Goal: Complete application form: Complete application form

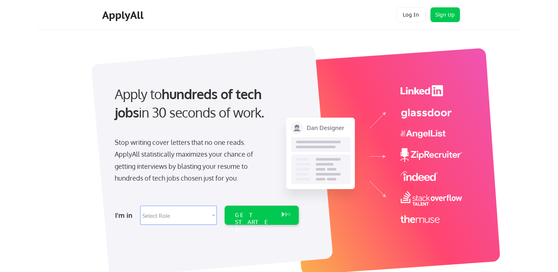
click at [201, 219] on select "Select Role Software Engineering Product Management Customer Success Sales UI/U…" at bounding box center [178, 215] width 77 height 19
click at [164, 237] on div at bounding box center [212, 161] width 242 height 233
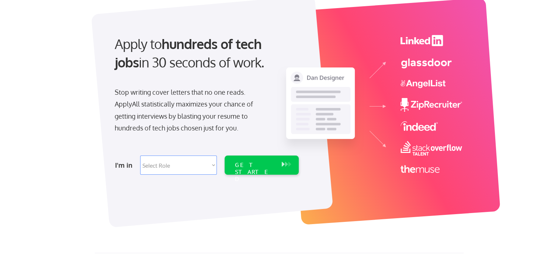
scroll to position [74, 0]
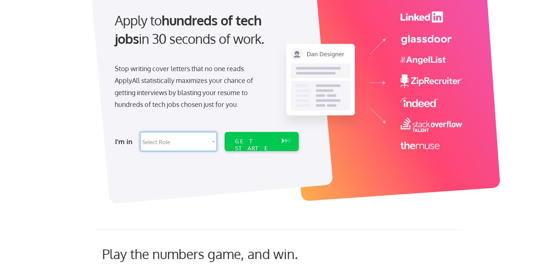
click at [210, 143] on select "Select Role Software Engineering Product Management Customer Success Sales UI/U…" at bounding box center [178, 141] width 77 height 19
select select ""tech_finance_biz_ops_cos""
click at [140, 132] on select "Select Role Software Engineering Product Management Customer Success Sales UI/U…" at bounding box center [178, 141] width 77 height 19
select select ""tech_finance_biz_ops_cos""
click at [251, 140] on div "GET STARTED" at bounding box center [254, 148] width 39 height 21
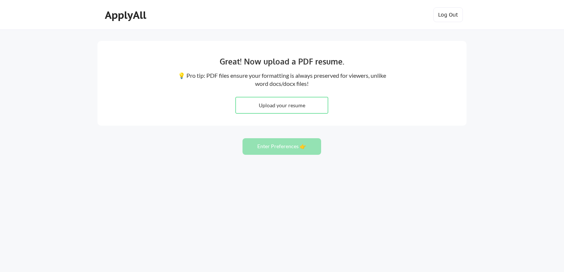
click at [279, 106] on input "file" at bounding box center [282, 105] width 92 height 16
type input "C:\fakepath\strategy & operations - Resume.pdf"
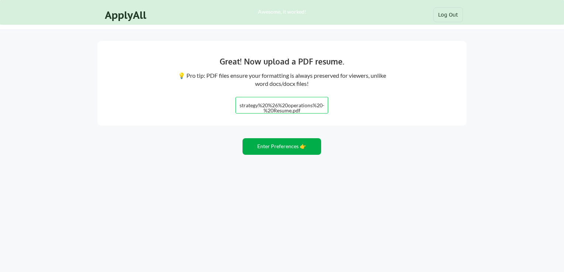
drag, startPoint x: 276, startPoint y: 148, endPoint x: 274, endPoint y: 151, distance: 4.0
click at [276, 147] on button "Enter Preferences 👉" at bounding box center [281, 146] width 79 height 17
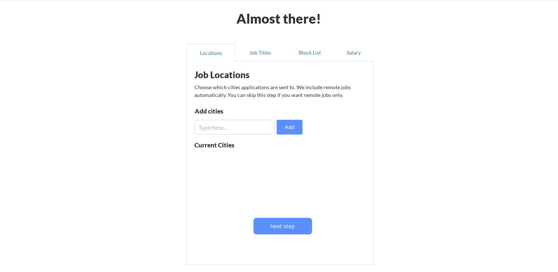
scroll to position [37, 0]
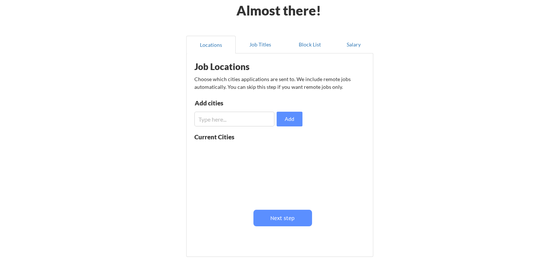
click at [220, 117] on input "input" at bounding box center [234, 119] width 80 height 15
click at [280, 118] on button "Add" at bounding box center [290, 119] width 26 height 15
click at [230, 119] on input "input" at bounding box center [234, 119] width 80 height 15
type input "r"
click at [279, 150] on button at bounding box center [280, 152] width 6 height 6
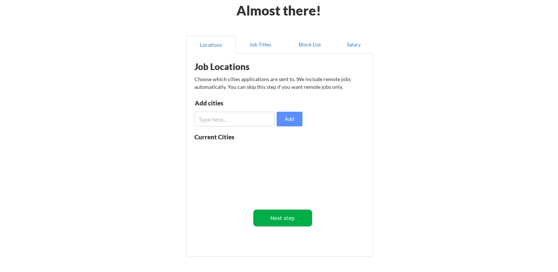
click at [290, 222] on button "Next step" at bounding box center [282, 218] width 59 height 17
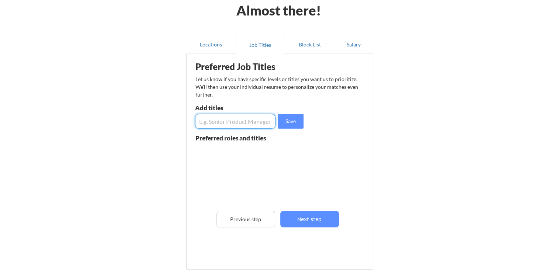
click at [208, 123] on input "input" at bounding box center [235, 121] width 80 height 15
type input "sales support"
click at [208, 123] on input "input" at bounding box center [235, 121] width 80 height 15
type input "sales operations"
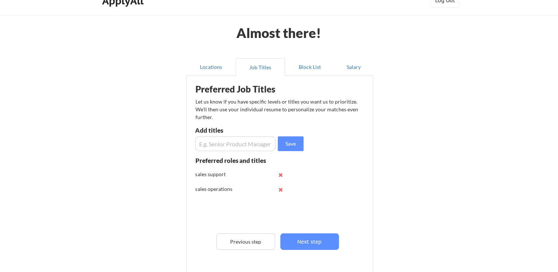
scroll to position [0, 0]
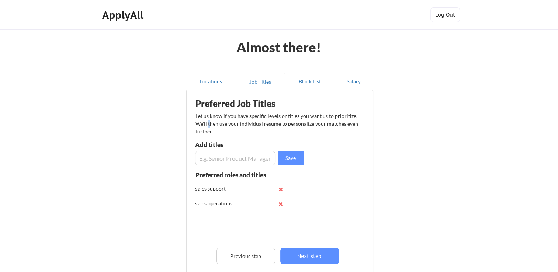
click at [208, 124] on div "Let us know if you have specific levels or titles you want us to prioritize. We…" at bounding box center [277, 123] width 163 height 23
drag, startPoint x: 208, startPoint y: 124, endPoint x: 217, endPoint y: 159, distance: 35.7
click at [217, 159] on input "input" at bounding box center [235, 158] width 80 height 15
type input "analyst"
click at [216, 159] on input "input" at bounding box center [235, 158] width 80 height 15
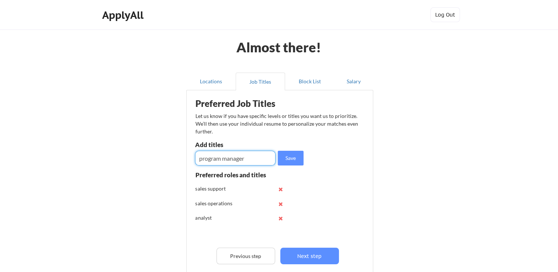
type input "program manager"
click at [216, 159] on input "input" at bounding box center [235, 158] width 80 height 15
type input "project manager"
click at [216, 159] on input "input" at bounding box center [235, 158] width 80 height 15
type input "training and education"
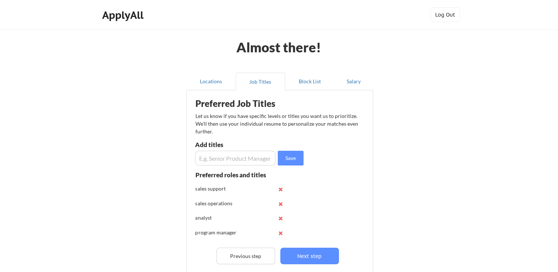
click at [216, 159] on input "input" at bounding box center [235, 158] width 80 height 15
type input "DEI"
click at [216, 159] on input "input" at bounding box center [235, 158] width 80 height 15
type input "business operations"
click at [215, 159] on input "input" at bounding box center [235, 158] width 80 height 15
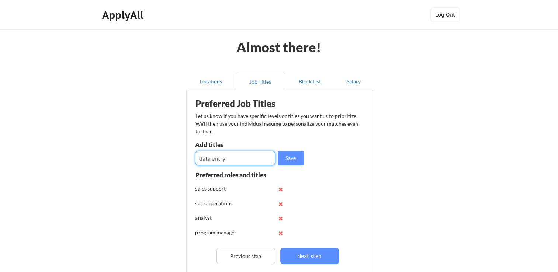
type input "data entry"
click at [214, 159] on input "input" at bounding box center [235, 158] width 80 height 15
type input "customer success"
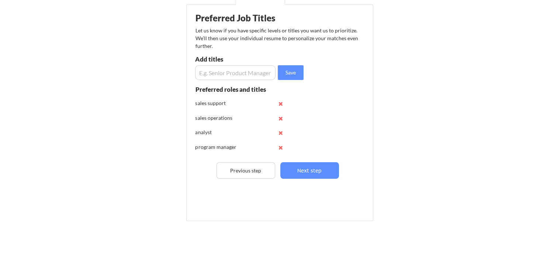
scroll to position [102, 0]
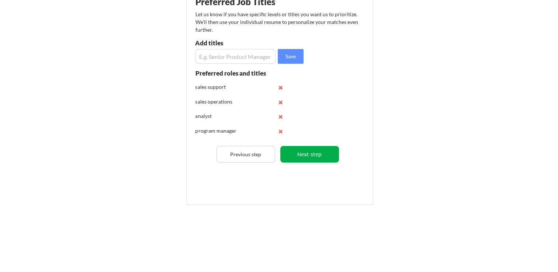
click at [307, 157] on button "Next step" at bounding box center [309, 154] width 59 height 17
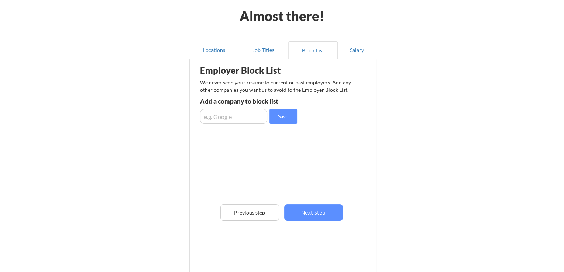
scroll to position [74, 0]
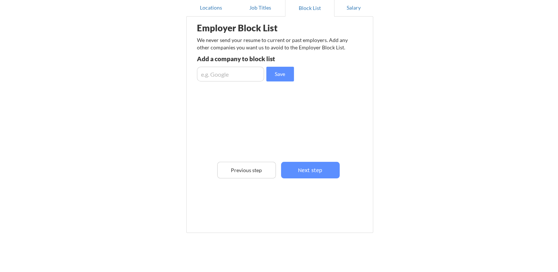
click at [227, 72] on input "input" at bounding box center [230, 74] width 67 height 15
type input "waters corporation"
click at [285, 75] on button "Save" at bounding box center [280, 74] width 28 height 15
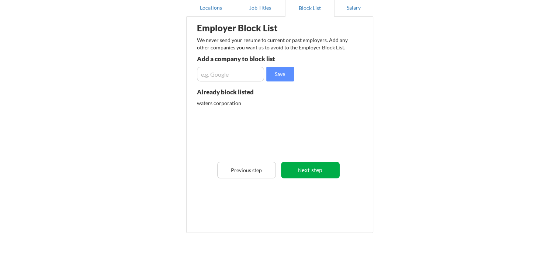
click at [318, 170] on button "Next step" at bounding box center [310, 170] width 59 height 17
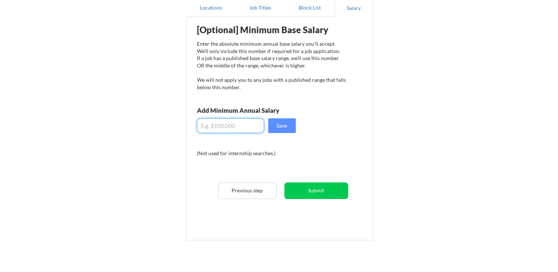
click at [244, 124] on input "input" at bounding box center [230, 125] width 67 height 15
type input "$100,000"
click at [283, 125] on button "Save" at bounding box center [282, 125] width 28 height 15
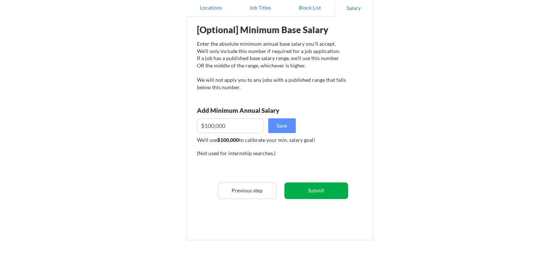
click at [310, 192] on button "Submit" at bounding box center [316, 191] width 64 height 17
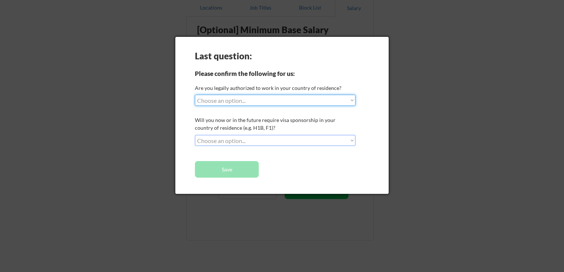
click at [230, 101] on select "Choose an option... Yes, I am a US Citizen Yes, I am a Canadian Citizen Yes, I …" at bounding box center [275, 100] width 161 height 11
select select ""yes__i_am_a_us_citizen""
click at [195, 95] on select "Choose an option... Yes, I am a US Citizen Yes, I am a Canadian Citizen Yes, I …" at bounding box center [275, 100] width 161 height 11
click at [222, 130] on div "Will you now or in the future require visa sponsorship in your country of resid…" at bounding box center [274, 123] width 159 height 15
click at [220, 140] on select "Choose an option... No, I will not need sponsorship Yes, I will need sponsorship" at bounding box center [275, 140] width 161 height 11
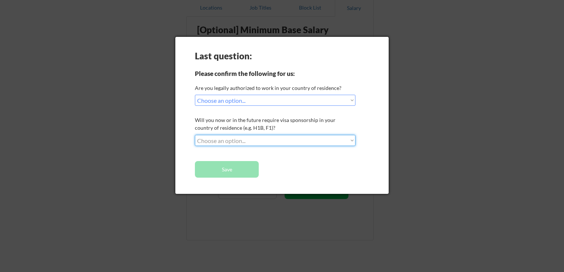
select select ""no__i_will_not_need_sponsorship""
click at [195, 135] on select "Choose an option... No, I will not need sponsorship Yes, I will need sponsorship" at bounding box center [275, 140] width 161 height 11
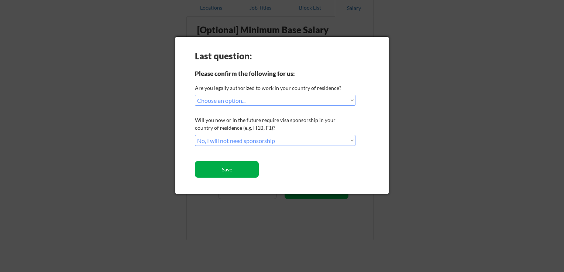
click at [226, 172] on button "Save" at bounding box center [227, 169] width 64 height 17
